Goal: Task Accomplishment & Management: Use online tool/utility

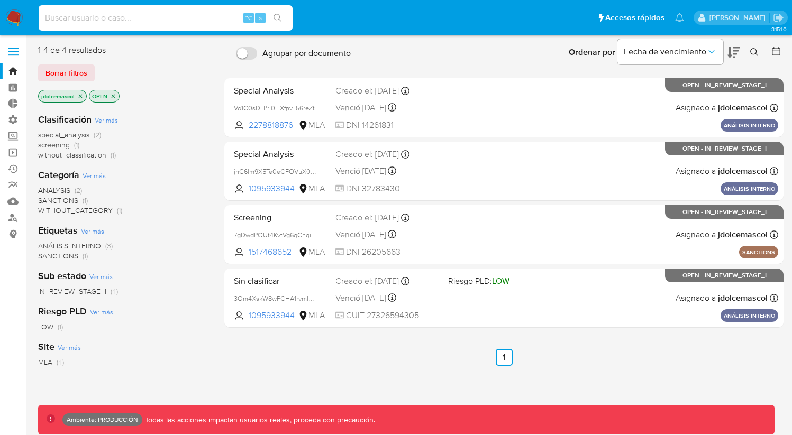
click at [115, 21] on input at bounding box center [166, 18] width 254 height 14
click at [76, 70] on span "Borrar filtros" at bounding box center [66, 73] width 42 height 15
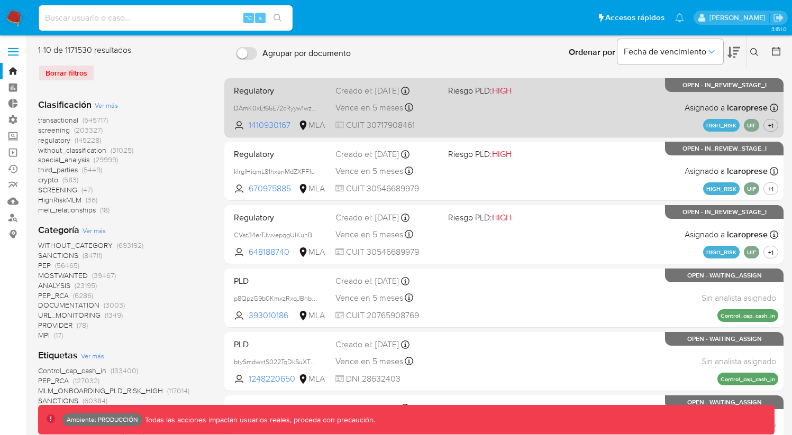
click at [500, 131] on div "Regulatory DAmK0xEf65E72cRyyw1wzIP3 1410930167 MLA Riesgo PLD: HIGH Creado el: …" at bounding box center [504, 107] width 548 height 53
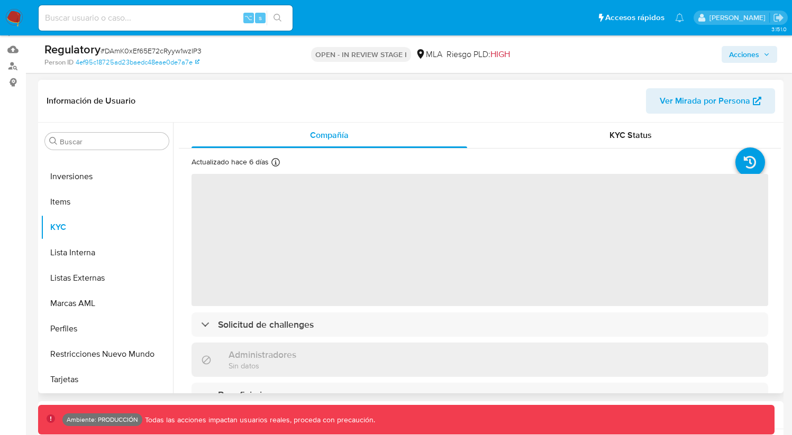
scroll to position [123, 0]
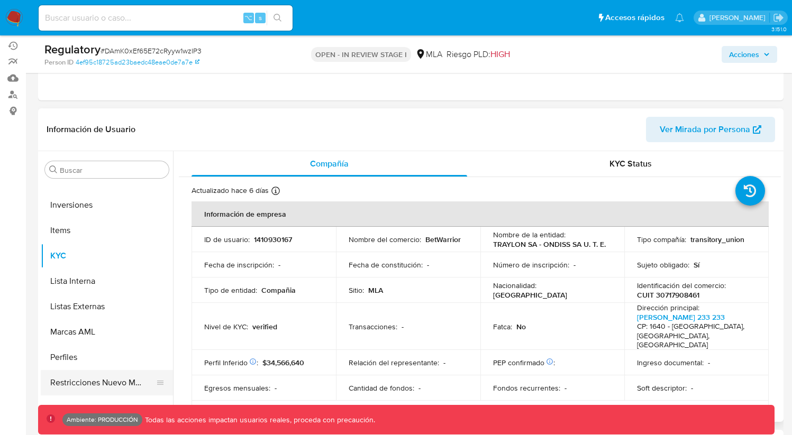
click at [125, 379] on button "Restricciones Nuevo Mundo" at bounding box center [103, 382] width 124 height 25
select select "10"
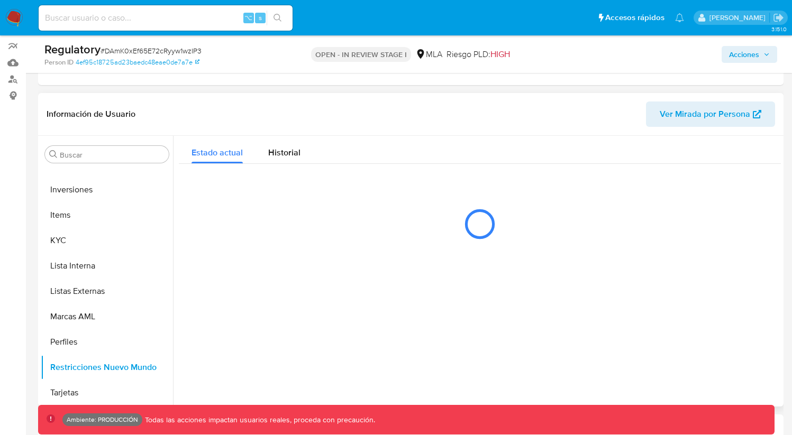
scroll to position [141, 0]
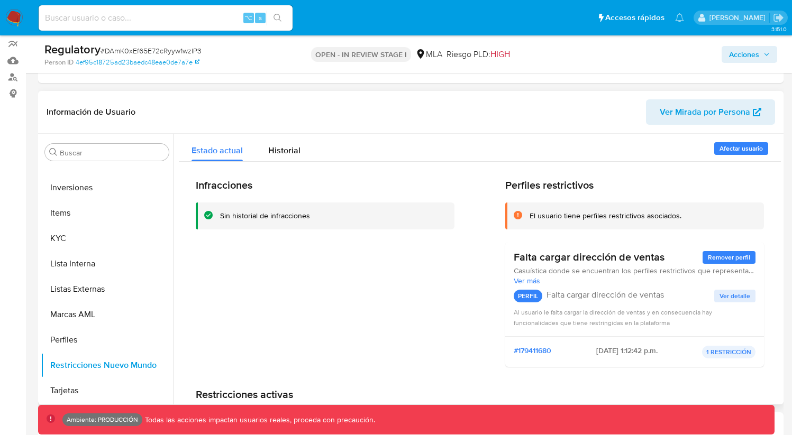
click at [731, 152] on span "Afectar usuario" at bounding box center [740, 148] width 43 height 11
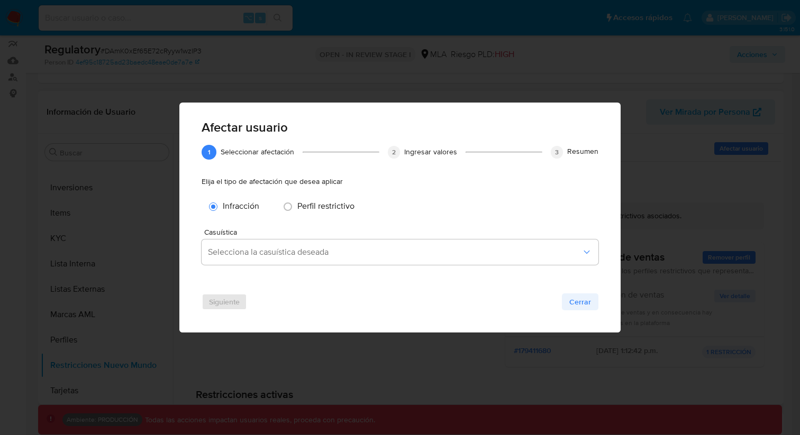
click at [574, 304] on span "Cerrar" at bounding box center [580, 302] width 22 height 15
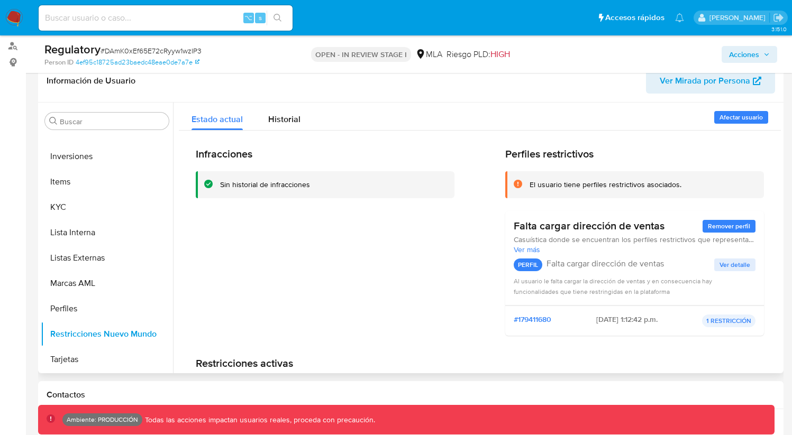
scroll to position [0, 0]
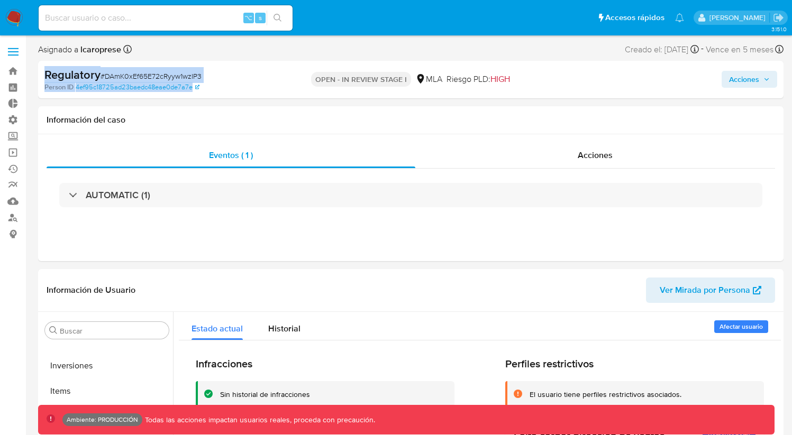
drag, startPoint x: 160, startPoint y: 88, endPoint x: 54, endPoint y: 75, distance: 107.0
click at [43, 73] on div "Regulatory # DAmK0xEf65E72cRyyw1wzIP3 Person ID 4ef95c18725ad23baedc48eae0de7a7…" at bounding box center [410, 80] width 745 height 38
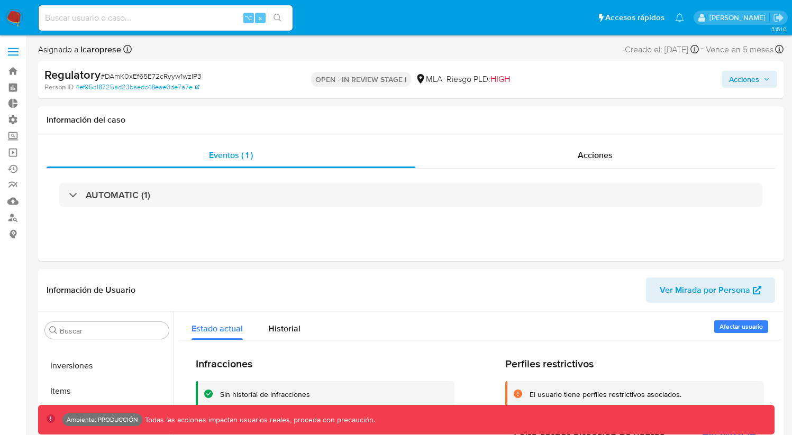
click at [258, 71] on div "Regulatory # DAmK0xEf65E72cRyyw1wzIP3" at bounding box center [164, 75] width 240 height 16
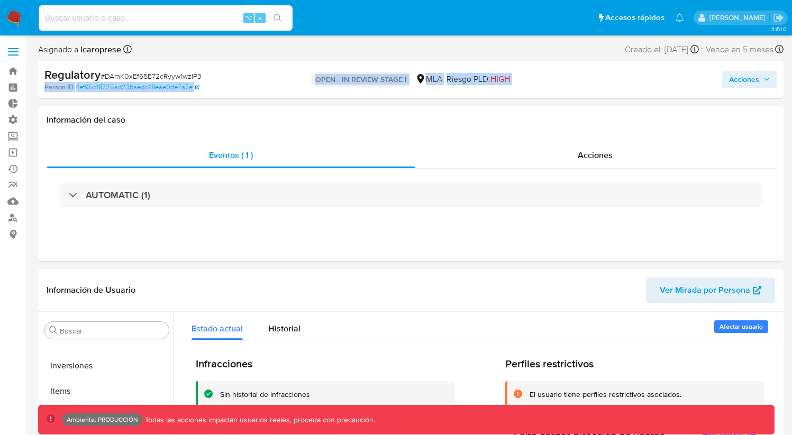
drag, startPoint x: 314, startPoint y: 71, endPoint x: 549, endPoint y: 81, distance: 235.5
click at [548, 80] on div "Regulatory # DAmK0xEf65E72cRyyw1wzIP3 Person ID 4ef95c18725ad23baedc48eae0de7a7…" at bounding box center [410, 80] width 745 height 38
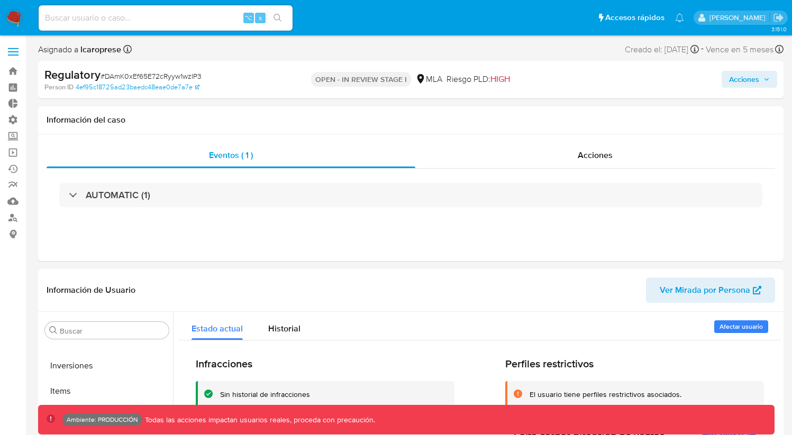
click at [549, 81] on div "Acciones" at bounding box center [656, 79] width 241 height 25
